Goal: Task Accomplishment & Management: Complete application form

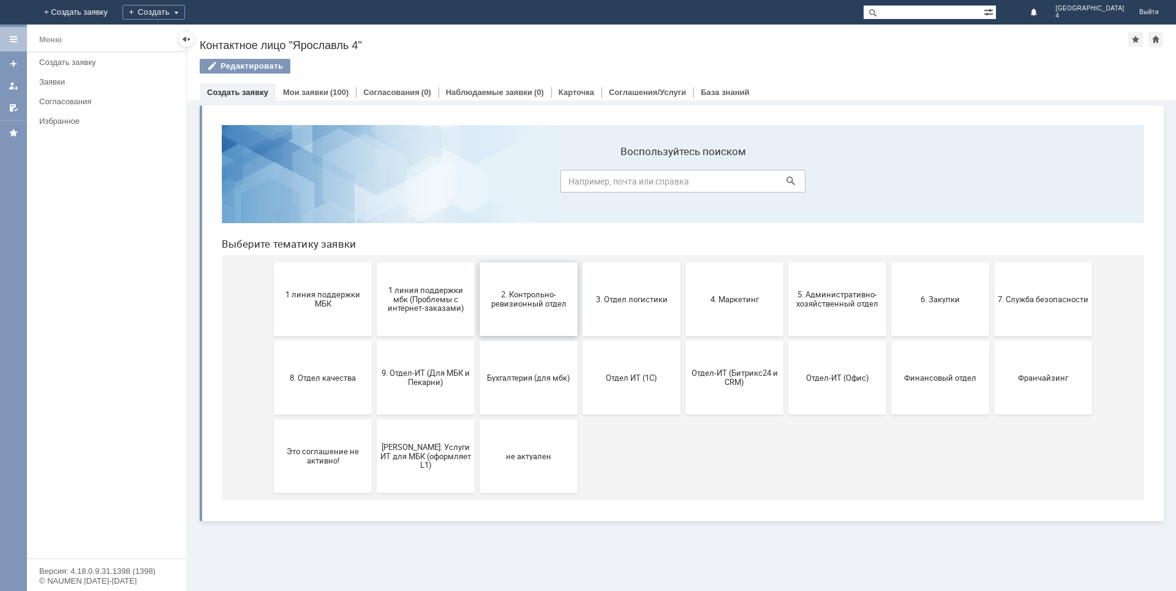
click at [507, 300] on span "2. Контрольно-ревизионный отдел" at bounding box center [528, 299] width 91 height 18
click at [620, 310] on button "3. Отдел логистики" at bounding box center [632, 299] width 98 height 74
click at [654, 306] on button "3. Отдел логистики" at bounding box center [632, 299] width 98 height 74
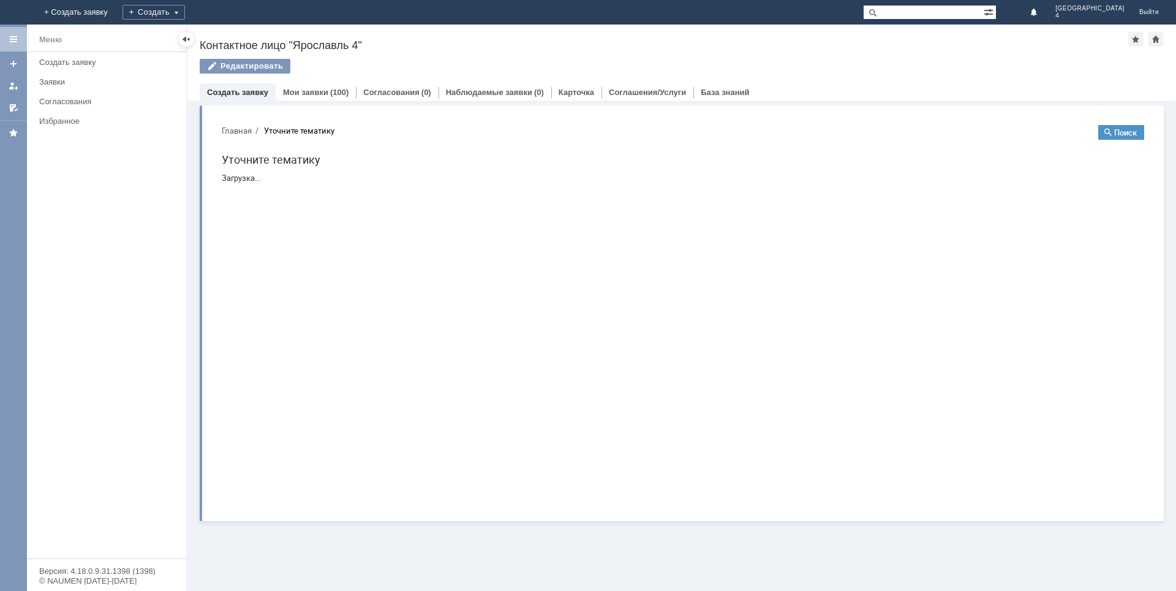
click at [654, 192] on html "Главная Уточните тематику Поиск Уточните тематику Загрузка..." at bounding box center [683, 153] width 942 height 77
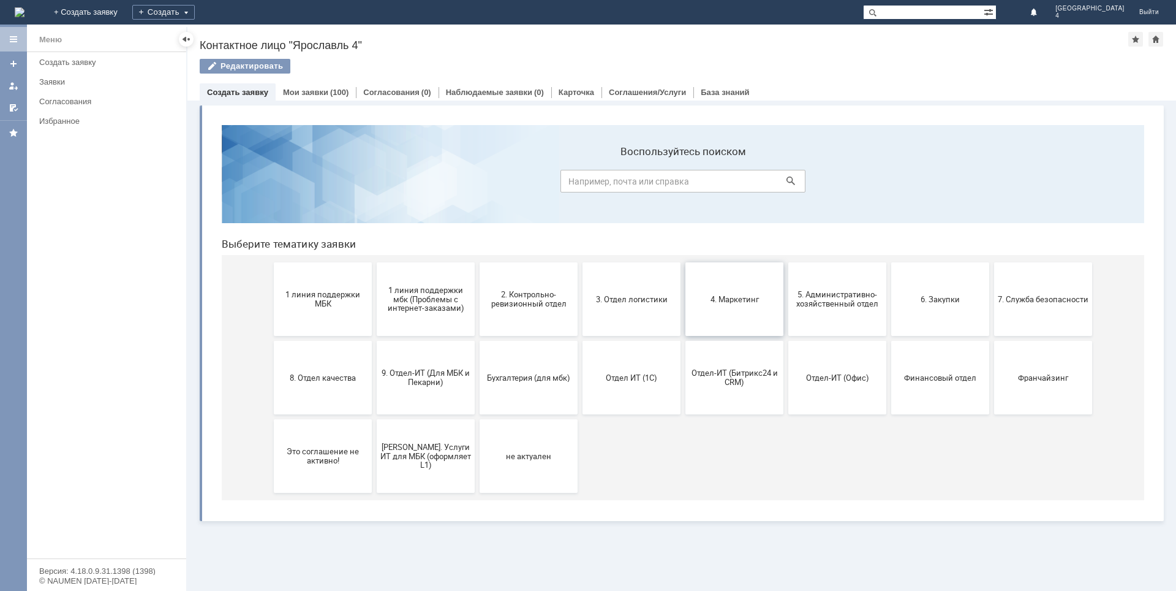
click at [736, 306] on button "4. Маркетинг" at bounding box center [735, 299] width 98 height 74
click at [827, 305] on span "5. Административно-хозяйственный отдел" at bounding box center [837, 299] width 91 height 18
click at [942, 306] on button "6. Закупки" at bounding box center [941, 299] width 98 height 74
click at [1022, 309] on button "7. Служба безопасности" at bounding box center [1043, 299] width 98 height 74
click at [312, 372] on button "8. Отдел качества" at bounding box center [323, 378] width 98 height 74
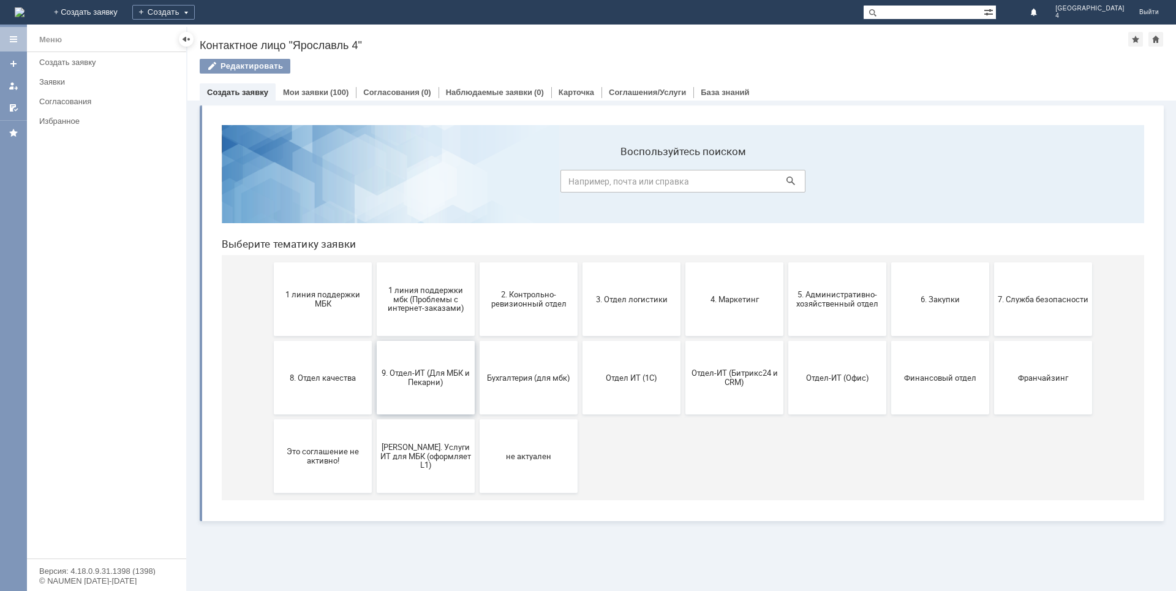
click at [404, 370] on span "9. Отдел-ИТ (Для МБК и Пекарни)" at bounding box center [425, 377] width 91 height 18
click at [435, 393] on button "9. Отдел-ИТ (Для МБК и Пекарни)" at bounding box center [426, 378] width 98 height 74
click at [439, 385] on span "9. Отдел-ИТ (Для МБК и Пекарни)" at bounding box center [425, 377] width 91 height 18
drag, startPoint x: 517, startPoint y: 386, endPoint x: 703, endPoint y: 493, distance: 214.6
click at [517, 386] on button "Бухгалтерия (для мбк)" at bounding box center [529, 378] width 98 height 74
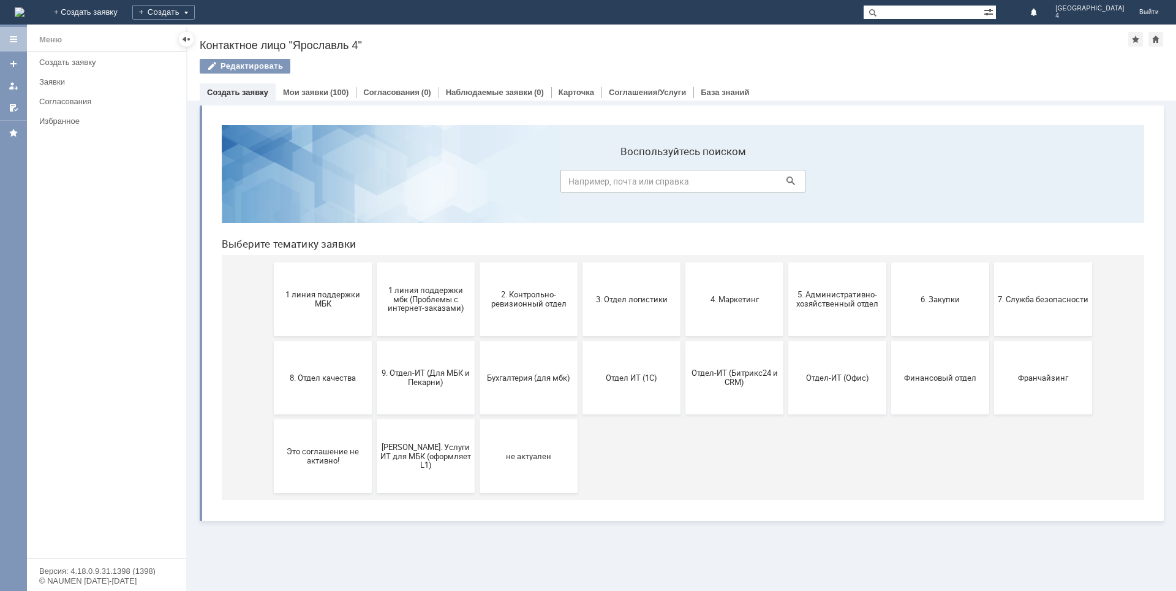
click at [636, 385] on button "Отдел ИТ (1С)" at bounding box center [632, 378] width 98 height 74
click at [723, 380] on span "Отдел-ИТ (Битрикс24 и CRM)" at bounding box center [734, 377] width 91 height 18
click at [841, 383] on button "Отдел-ИТ (Офис)" at bounding box center [838, 378] width 98 height 74
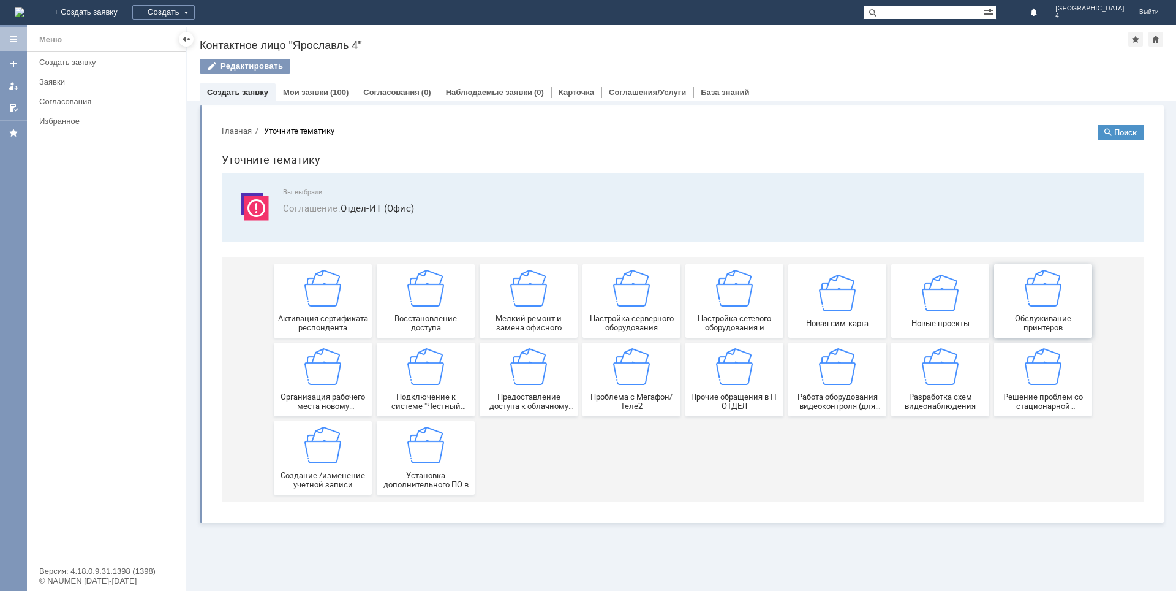
drag, startPoint x: 1020, startPoint y: 319, endPoint x: 1233, endPoint y: 433, distance: 241.2
click at [1020, 319] on span "Обслуживание принтеров" at bounding box center [1043, 323] width 91 height 18
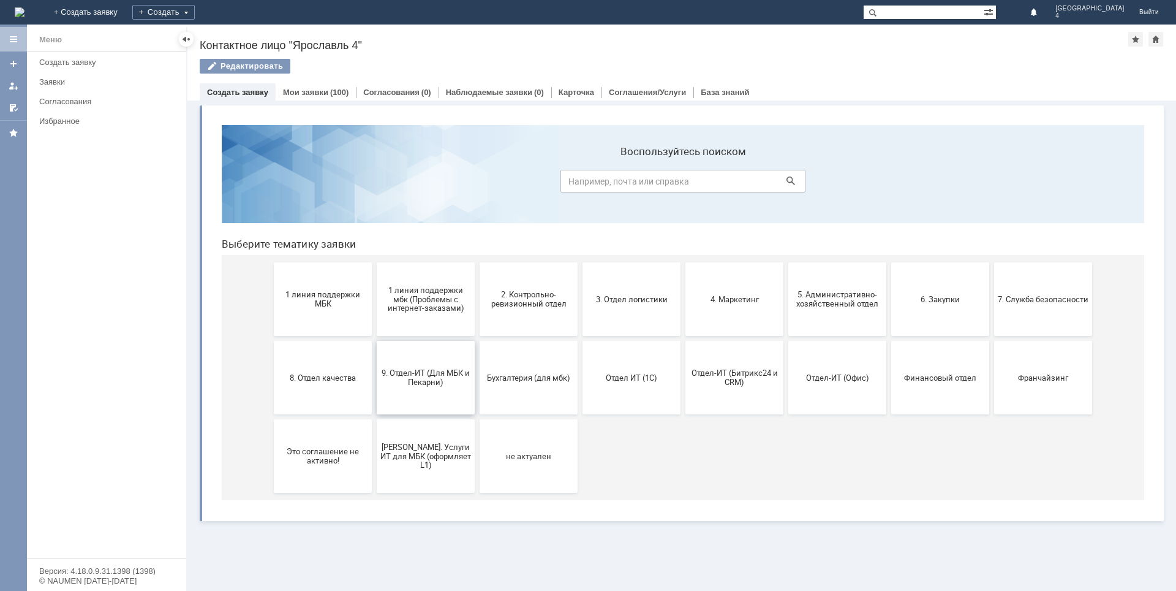
click at [416, 372] on span "9. Отдел-ИТ (Для МБК и Пекарни)" at bounding box center [425, 377] width 91 height 18
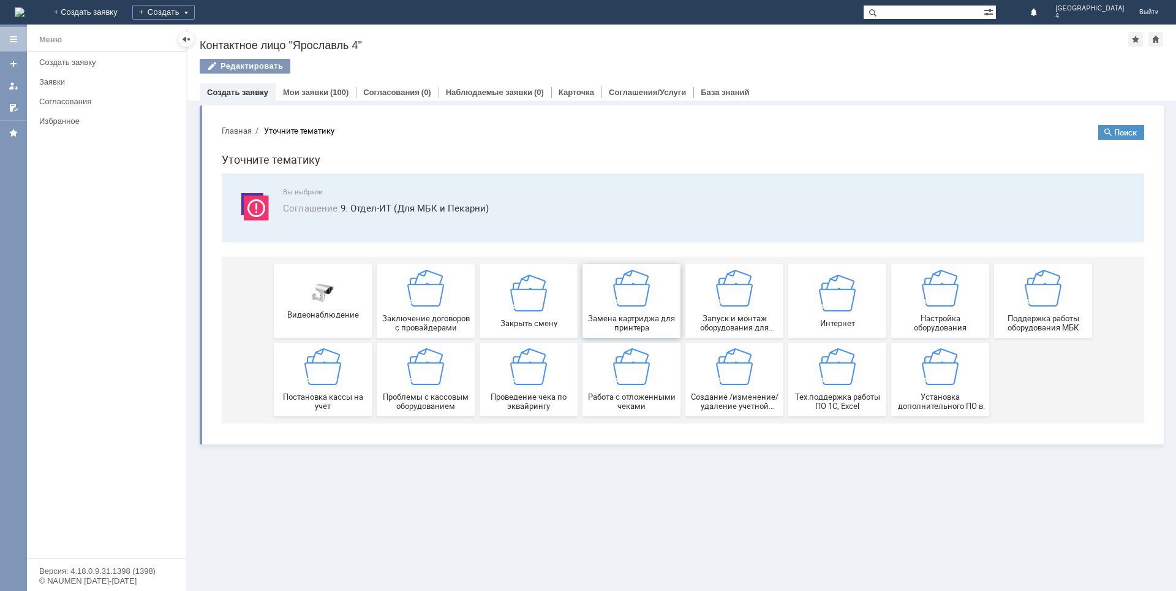
click at [638, 320] on span "Замена картриджа для принтера" at bounding box center [631, 323] width 91 height 18
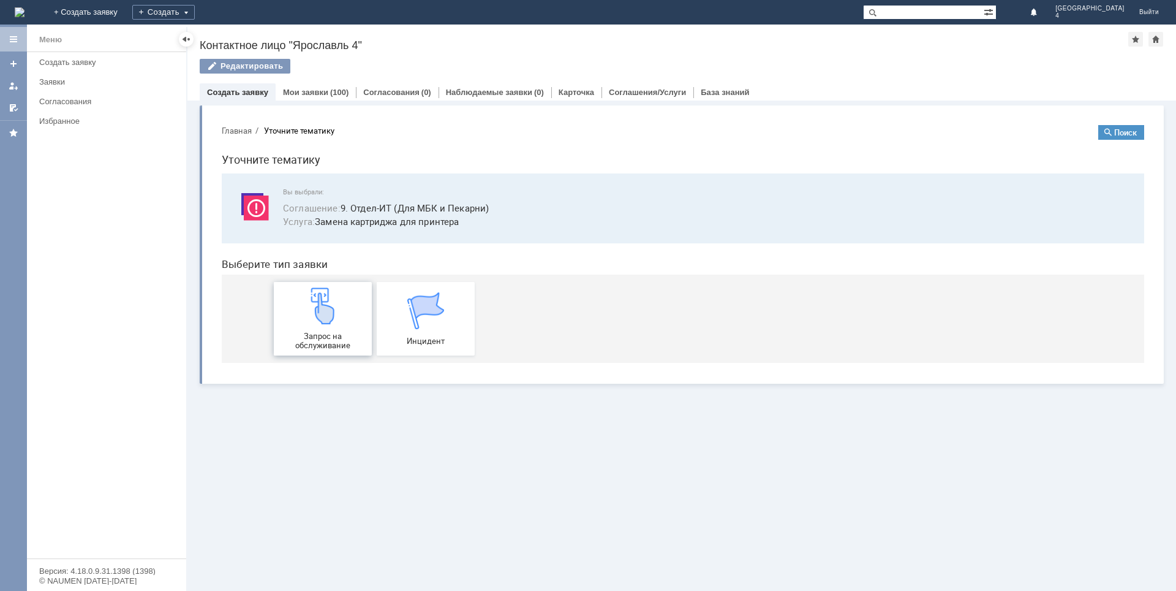
click at [297, 319] on div "Запрос на обслуживание" at bounding box center [323, 318] width 91 height 62
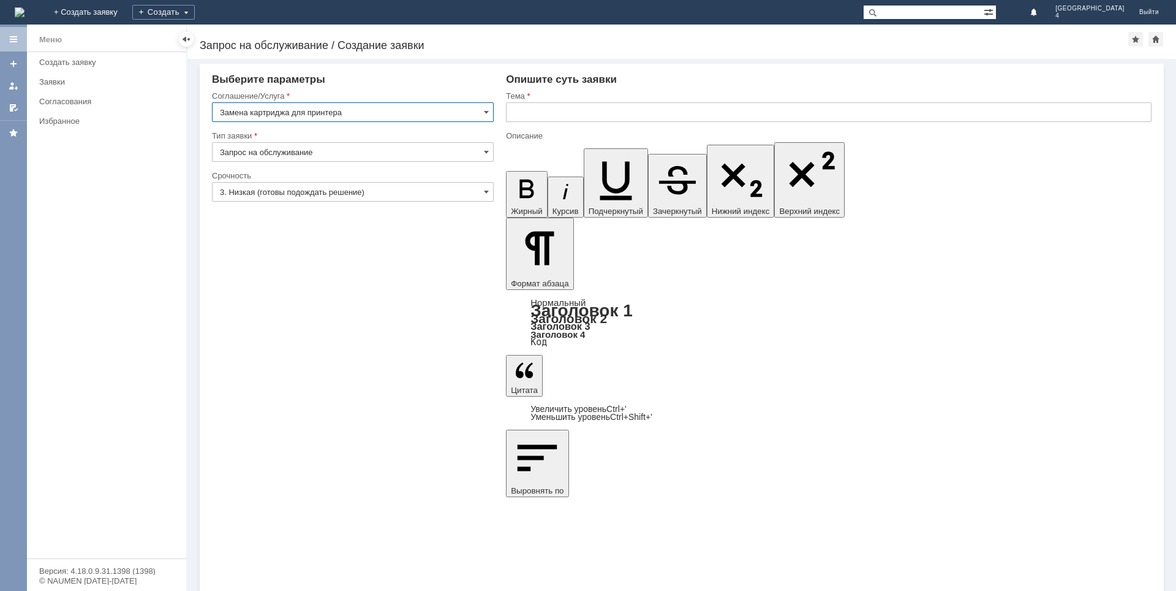
click at [575, 118] on input "text" at bounding box center [829, 112] width 646 height 20
type input "Картридж для принтера"
click at [41, 85] on div "Заявки" at bounding box center [109, 81] width 140 height 9
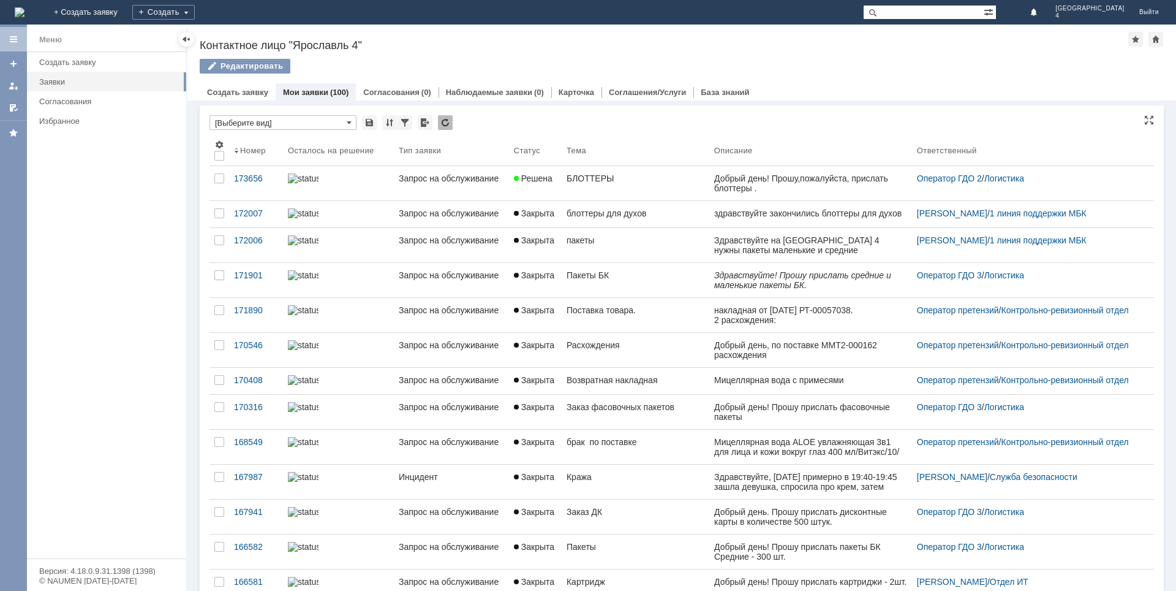
click at [238, 126] on input "[Выберите вид]" at bounding box center [283, 122] width 147 height 15
click at [286, 148] on div "картридж" at bounding box center [284, 148] width 143 height 10
click at [240, 143] on div "содержащие..." at bounding box center [284, 138] width 143 height 10
click at [248, 145] on div "картридж" at bounding box center [284, 148] width 143 height 10
click at [74, 216] on div "Меню Создать заявку Заявки Согласования Избранное" at bounding box center [106, 305] width 159 height 506
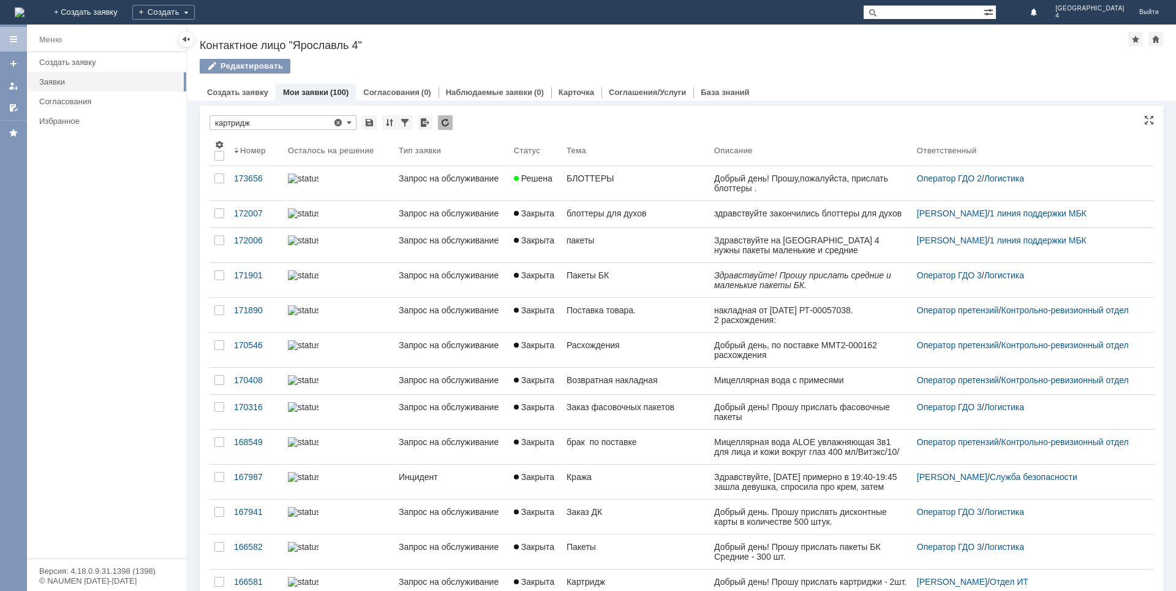
type input "[Выберите вид]"
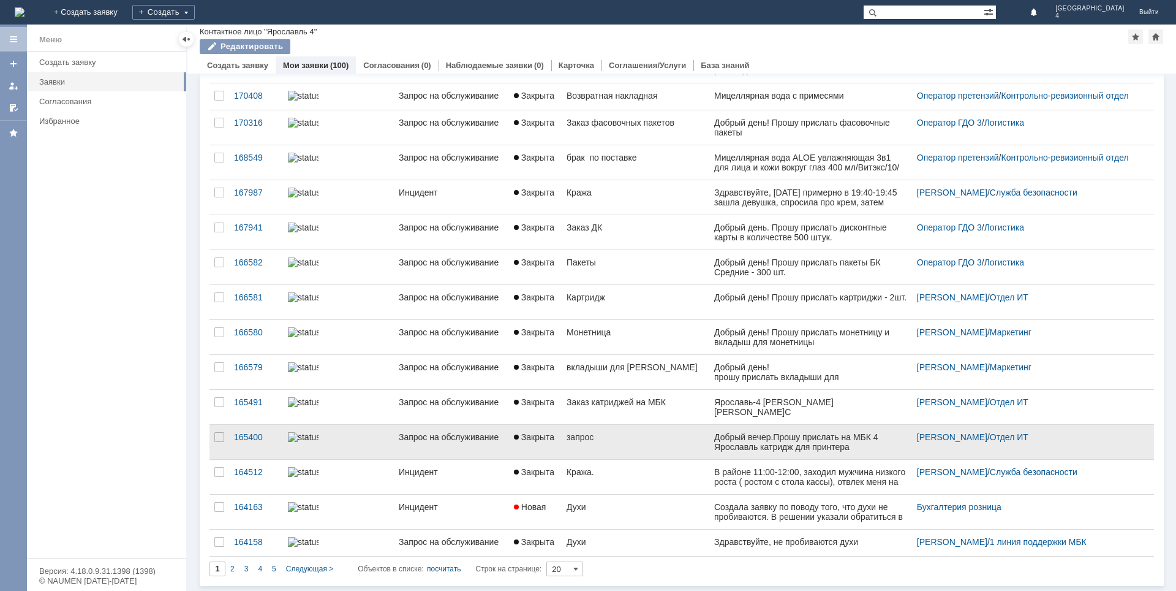
scroll to position [267, 0]
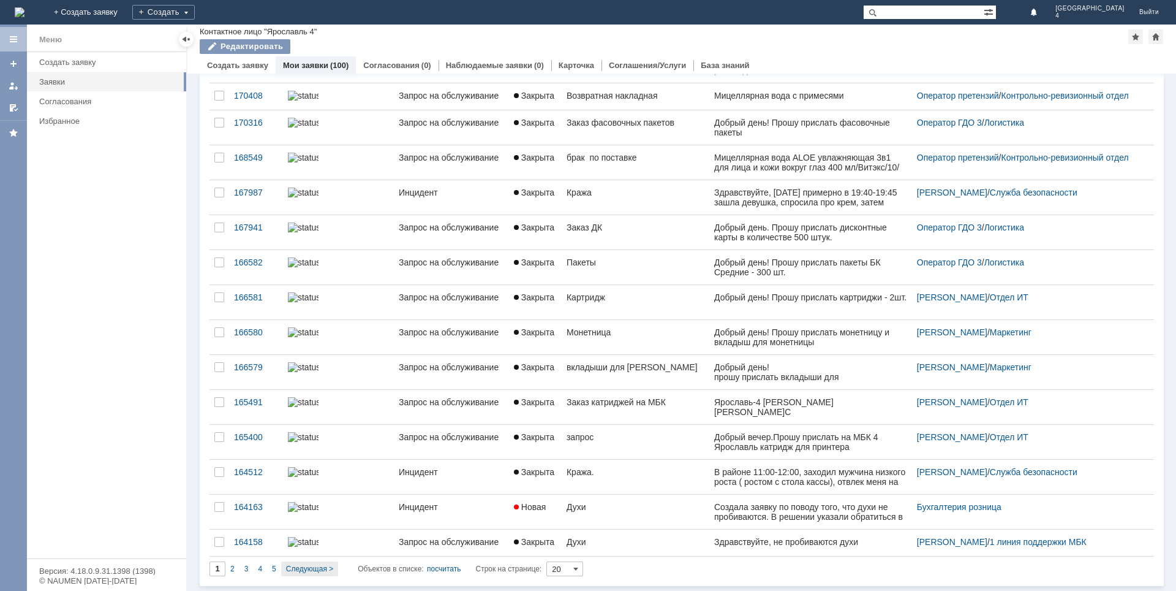
click at [312, 565] on span "Следующая >" at bounding box center [309, 568] width 47 height 9
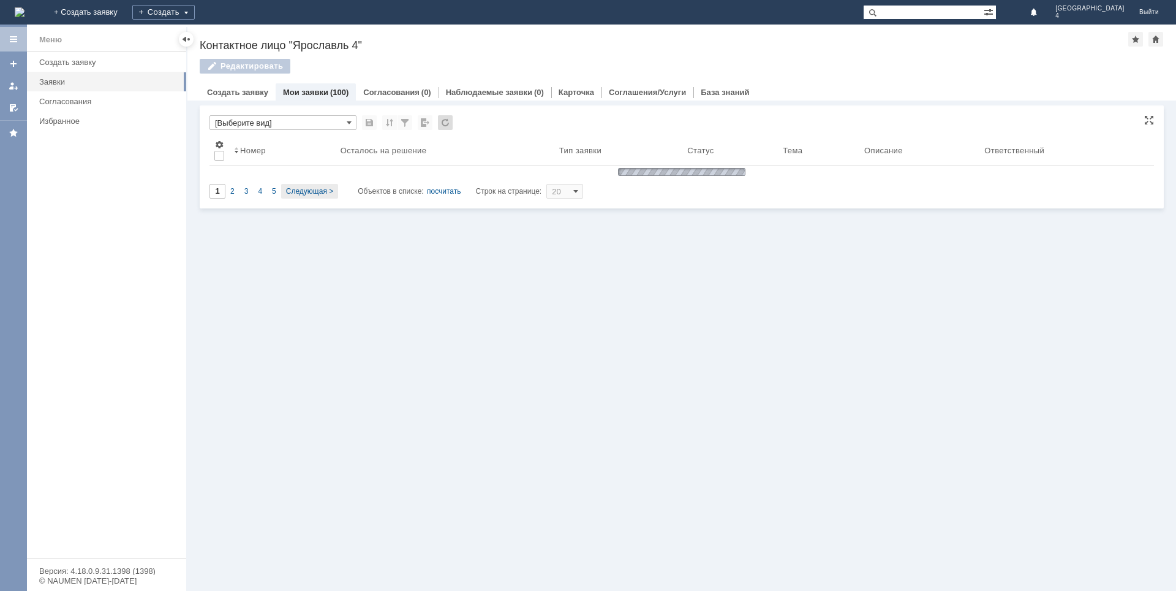
scroll to position [0, 0]
type input "2"
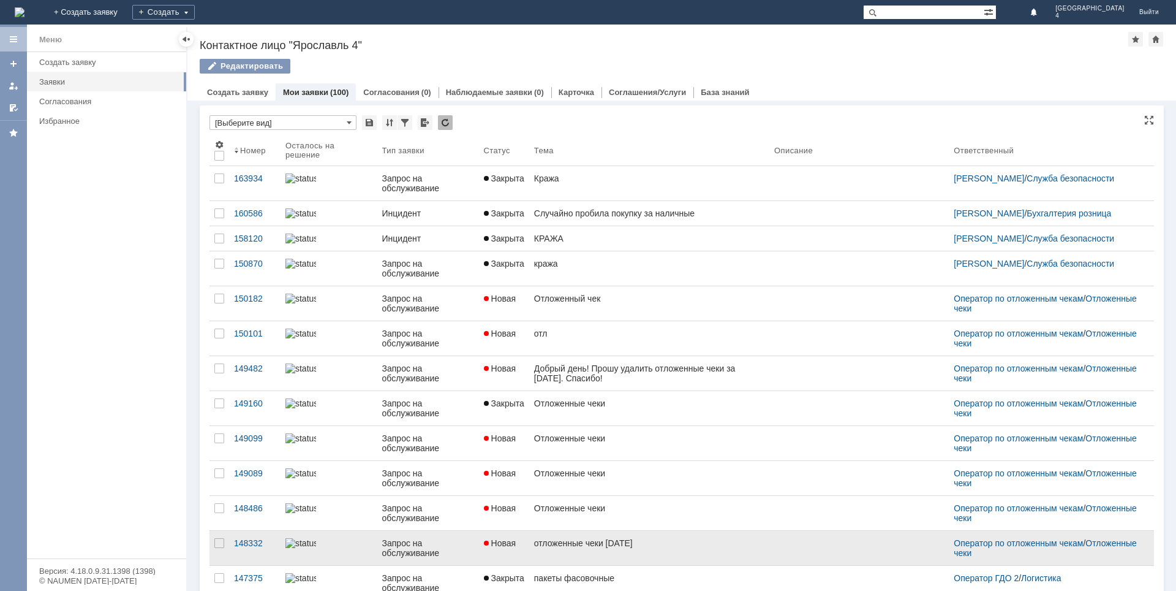
scroll to position [5, 0]
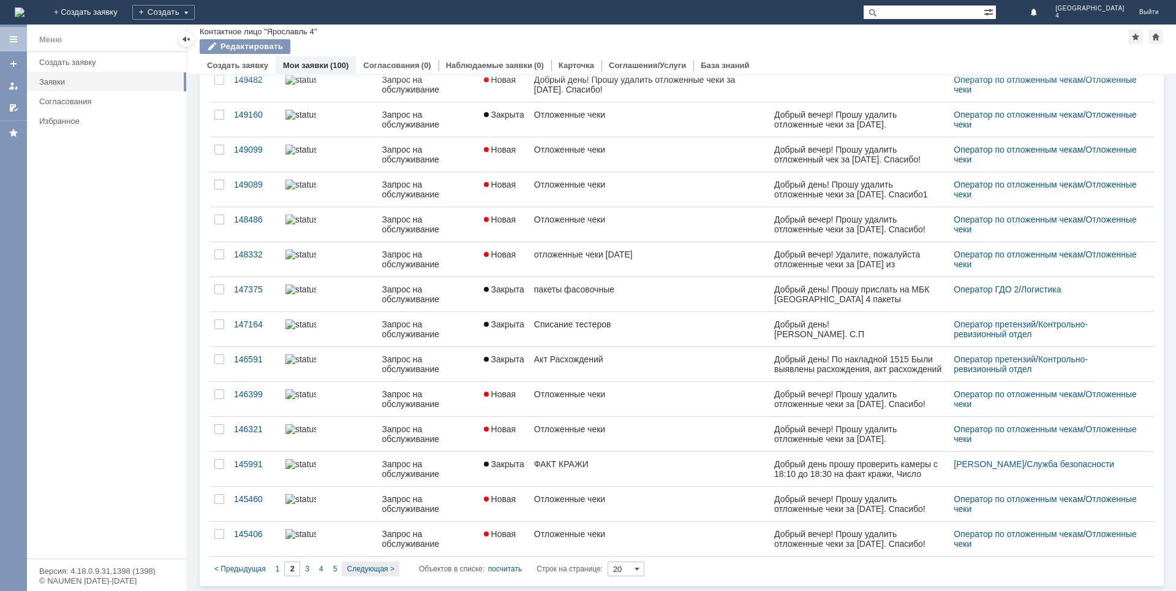
click at [362, 569] on span "Следующая >" at bounding box center [370, 568] width 47 height 9
type input "3"
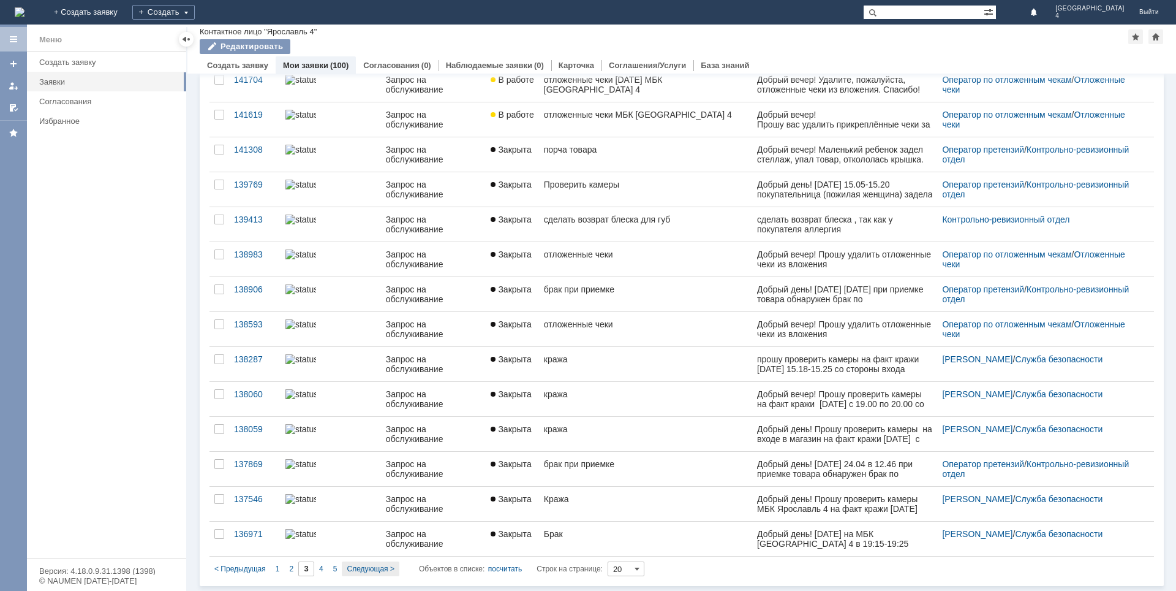
click at [357, 569] on span "Следующая >" at bounding box center [370, 568] width 47 height 9
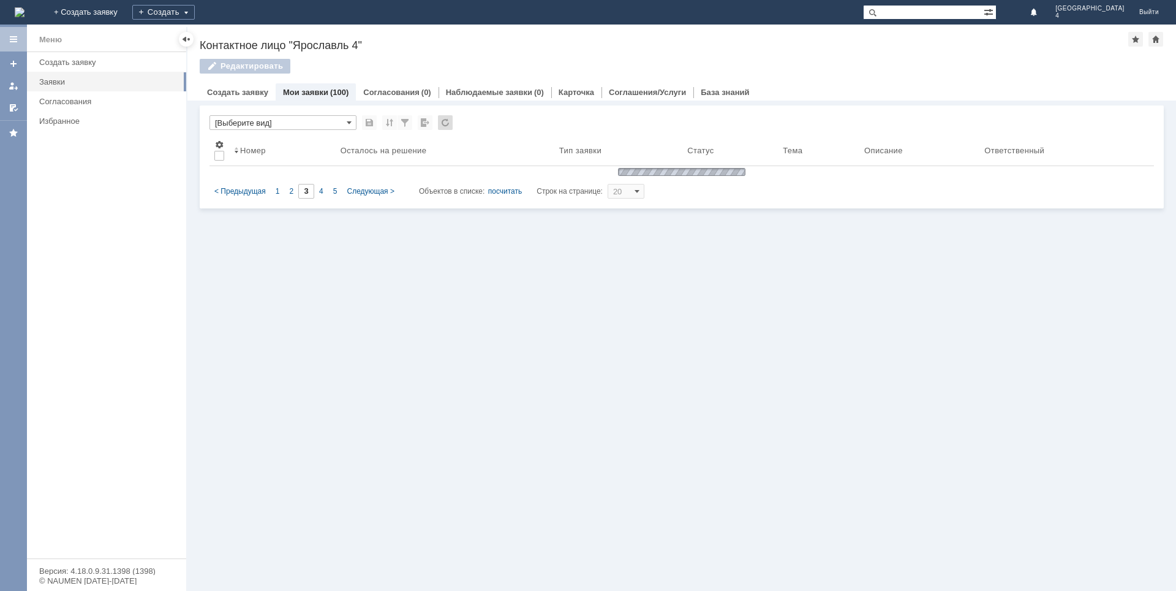
type input "4"
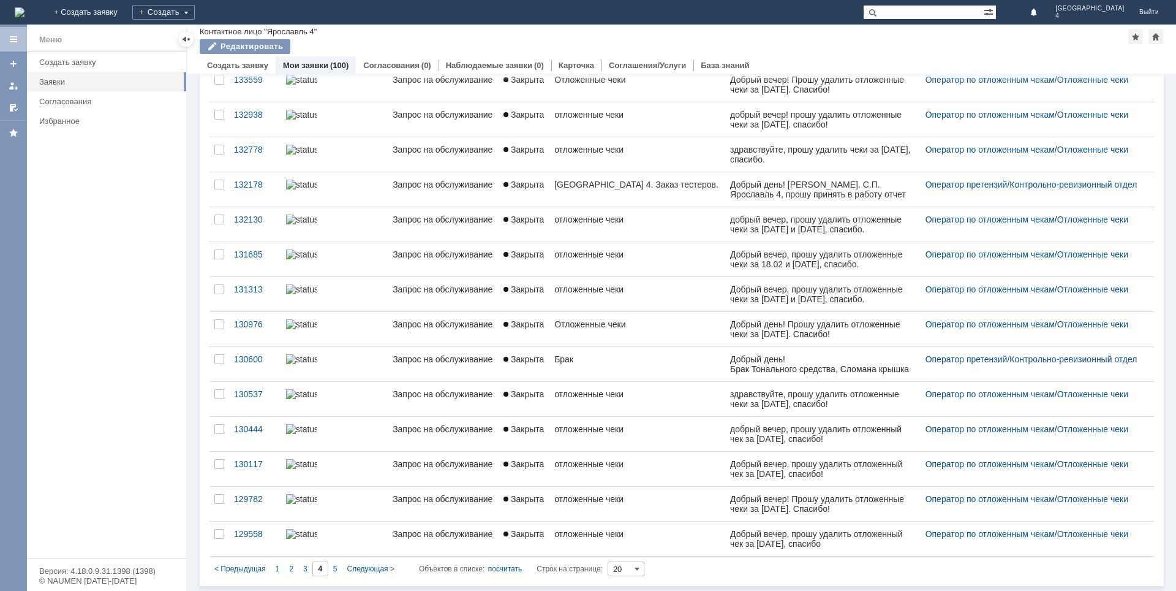
click at [357, 568] on span "Следующая >" at bounding box center [370, 568] width 47 height 9
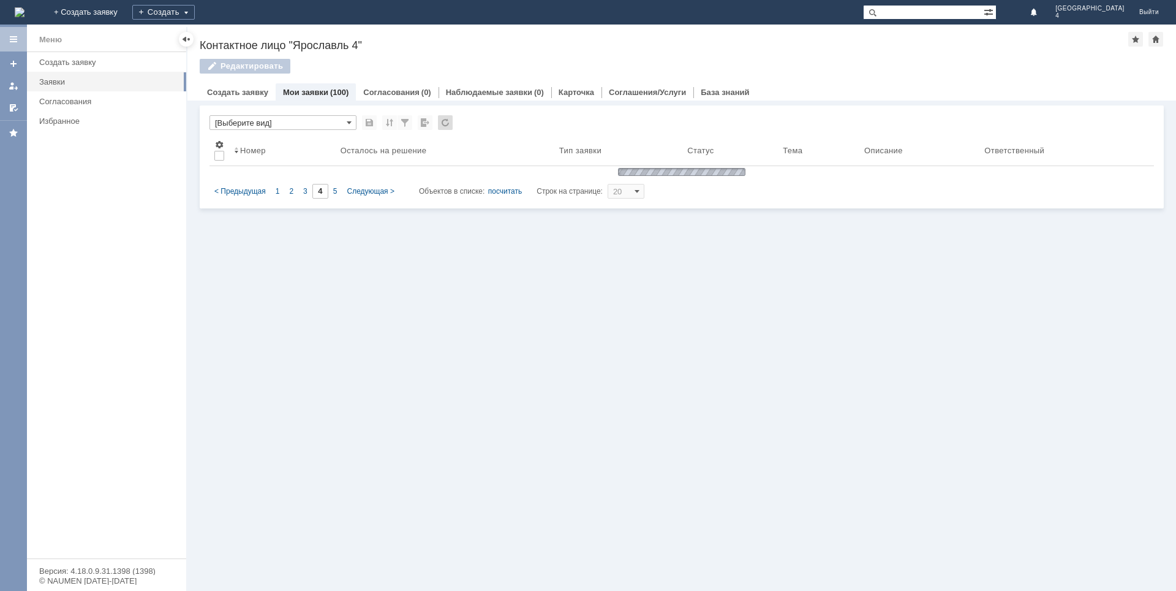
type input "5"
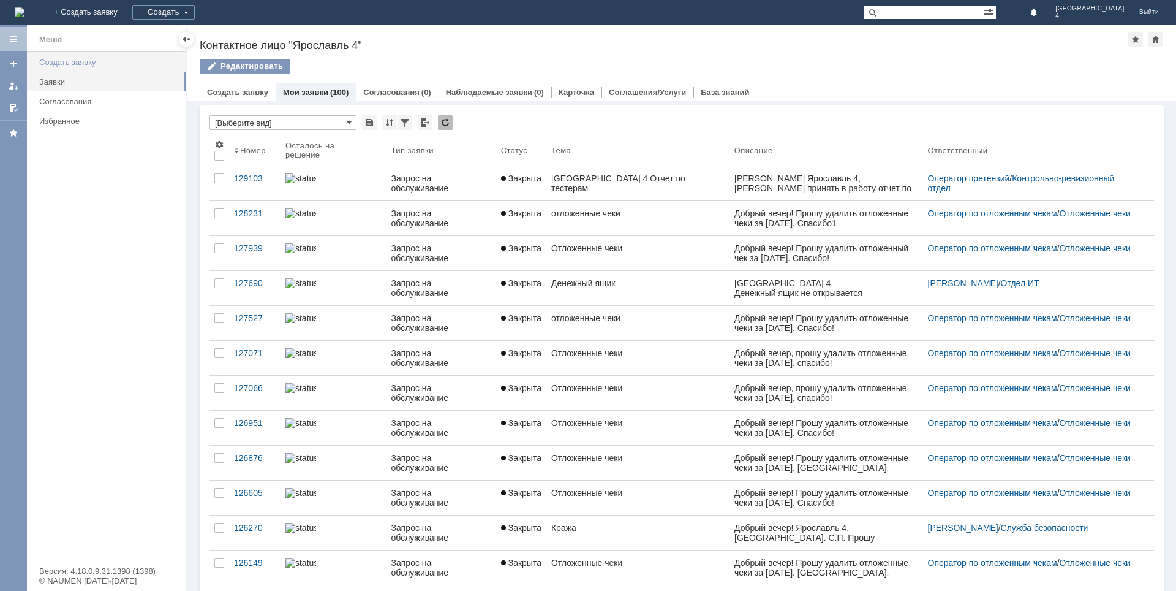
click at [81, 61] on div "Создать заявку" at bounding box center [109, 62] width 140 height 9
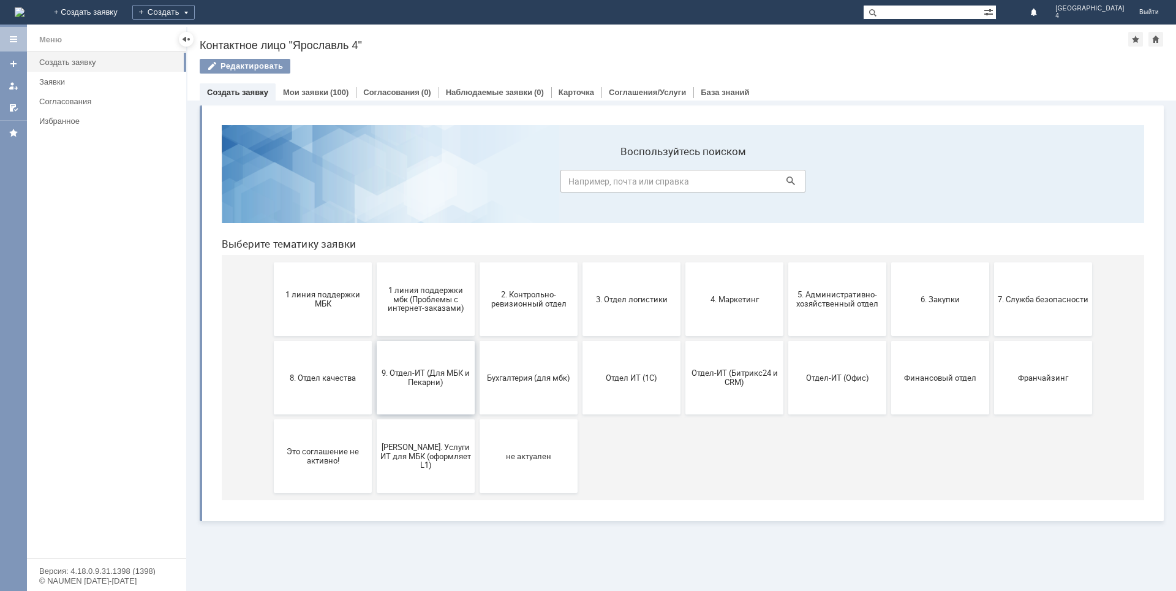
click at [415, 392] on button "9. Отдел-ИТ (Для МБК и Пекарни)" at bounding box center [426, 378] width 98 height 74
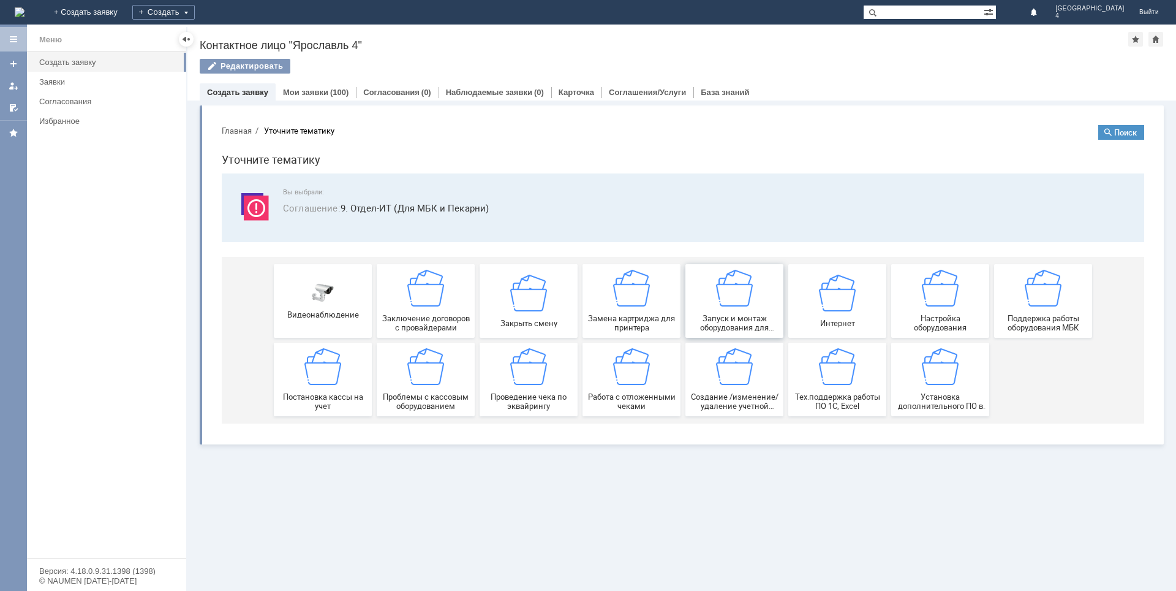
click at [724, 315] on span "Запуск и монтаж оборудования для новых МБК" at bounding box center [734, 323] width 91 height 18
click at [609, 317] on span "Замена картриджа для принтера" at bounding box center [631, 323] width 91 height 18
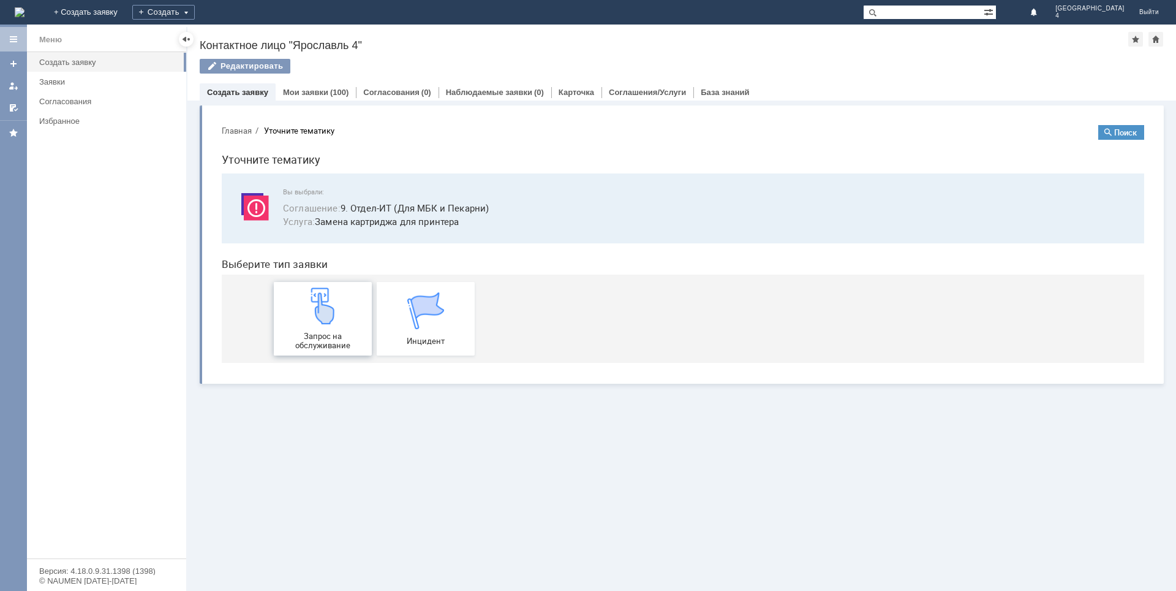
click at [370, 322] on link "Запрос на обслуживание" at bounding box center [323, 319] width 98 height 74
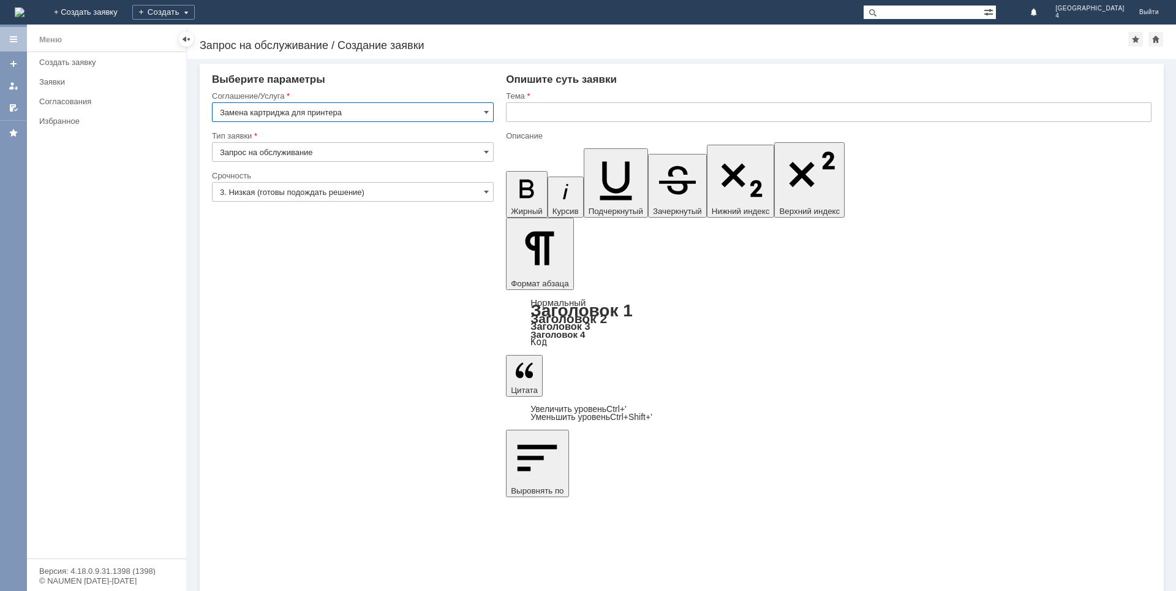
click at [602, 115] on input "text" at bounding box center [829, 112] width 646 height 20
type input "Замена картриджа на принтер"
